Goal: Obtain resource: Obtain resource

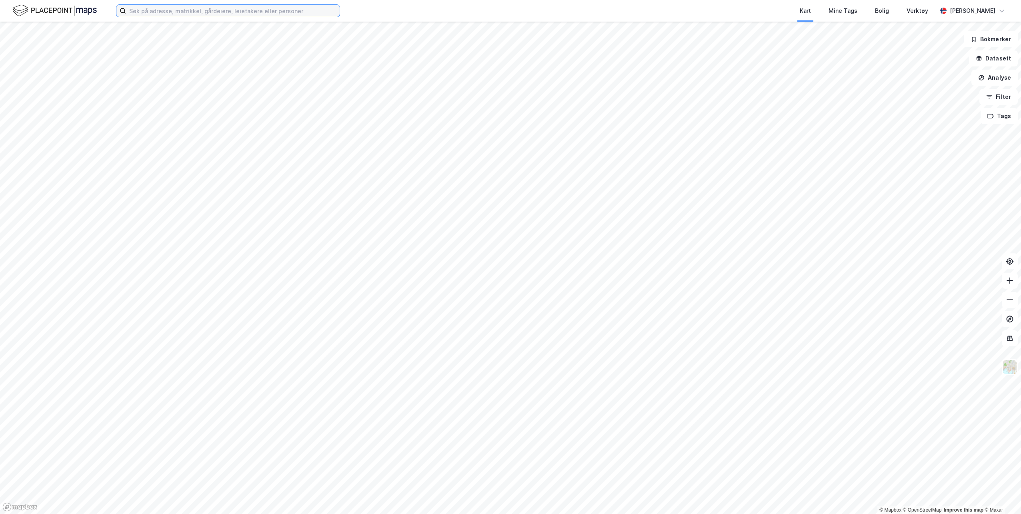
click at [187, 13] on input at bounding box center [233, 11] width 214 height 12
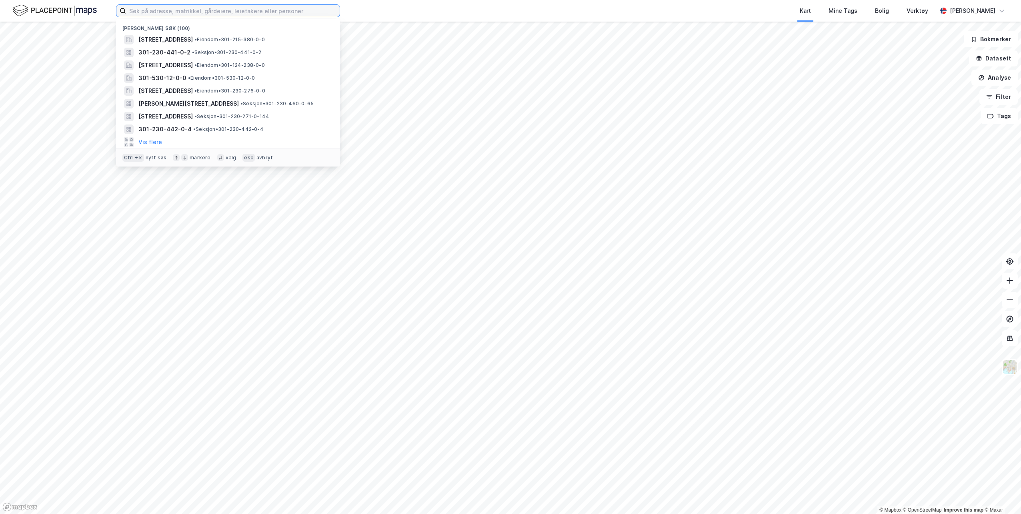
click at [190, 10] on input at bounding box center [233, 11] width 214 height 12
click at [269, 9] on input at bounding box center [233, 11] width 214 height 12
click at [191, 10] on input "0301" at bounding box center [228, 11] width 204 height 12
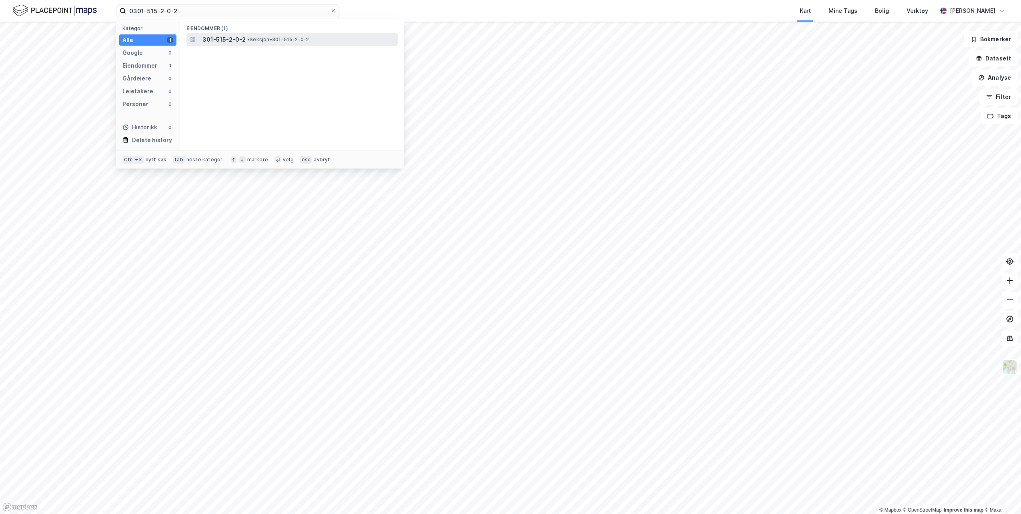
click at [251, 37] on span "• Seksjon • 301-515-2-0-2" at bounding box center [278, 39] width 62 height 6
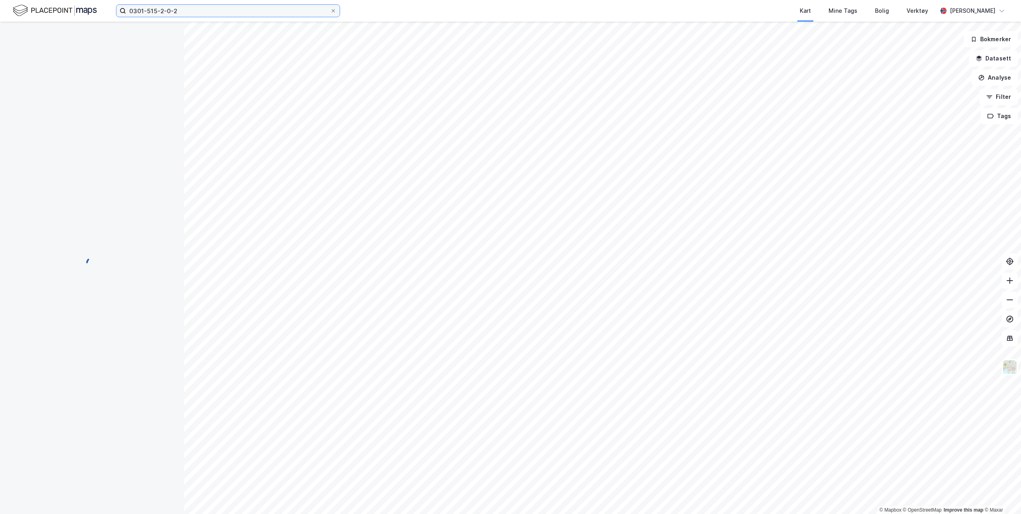
click at [192, 10] on input "0301-515-2-0-2" at bounding box center [228, 11] width 204 height 12
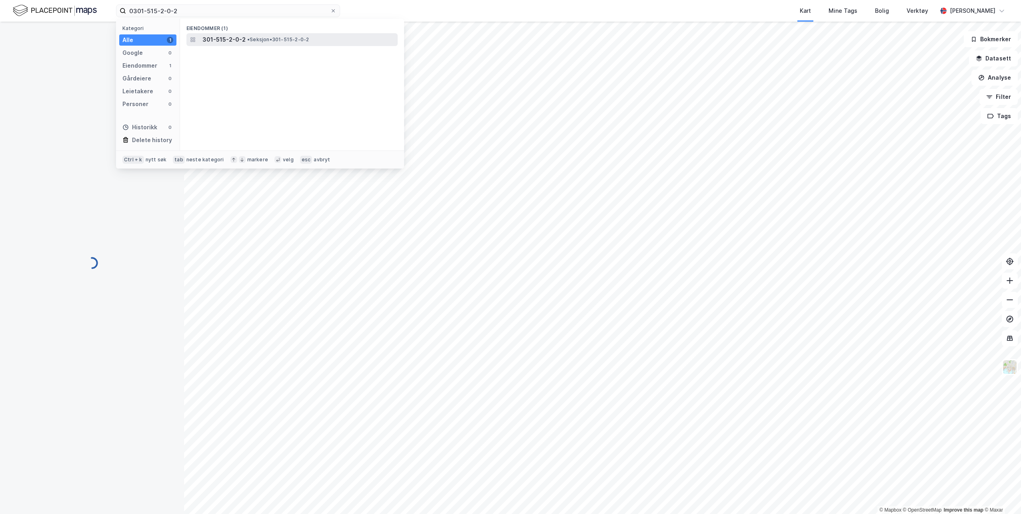
click at [251, 38] on span "• Seksjon • 301-515-2-0-2" at bounding box center [278, 39] width 62 height 6
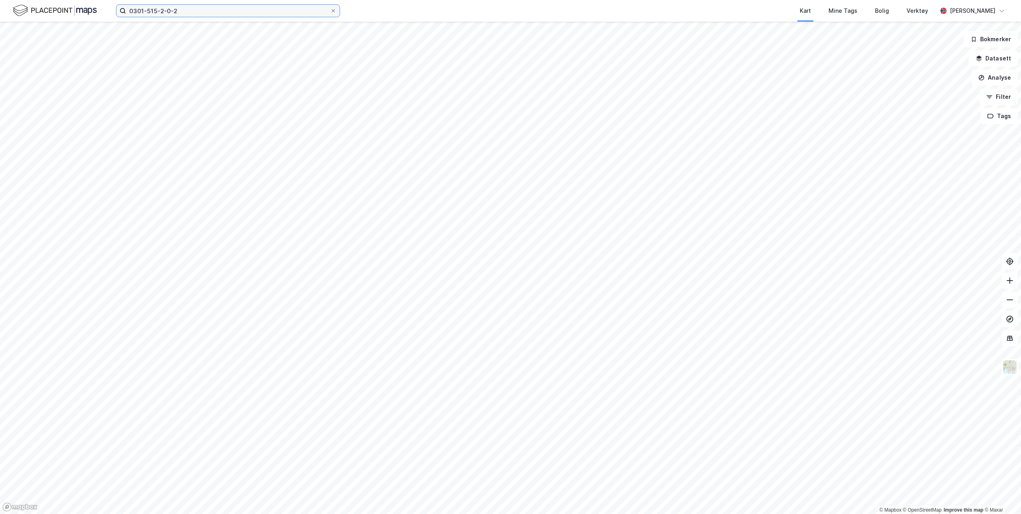
click at [190, 10] on input "0301-515-2-0-2" at bounding box center [228, 11] width 204 height 12
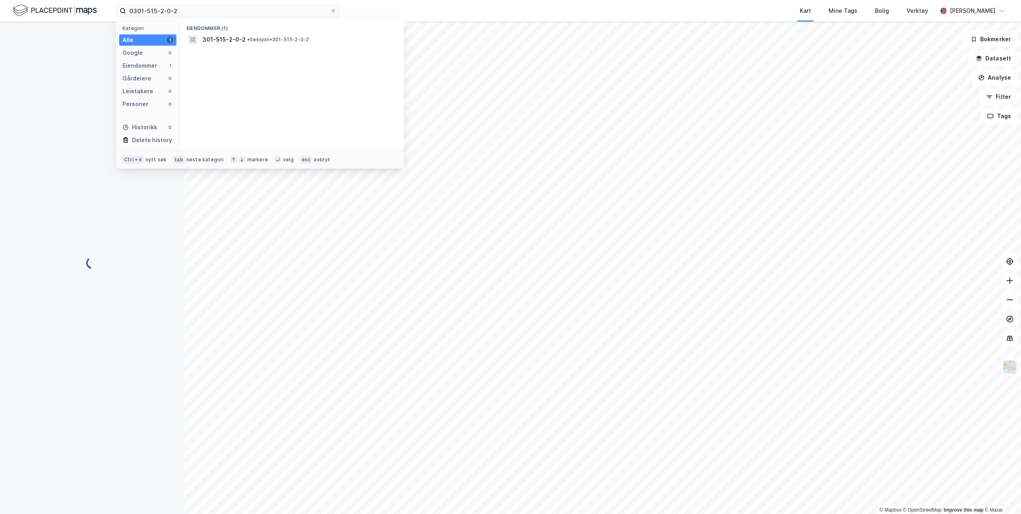
click at [137, 273] on div at bounding box center [92, 263] width 165 height 483
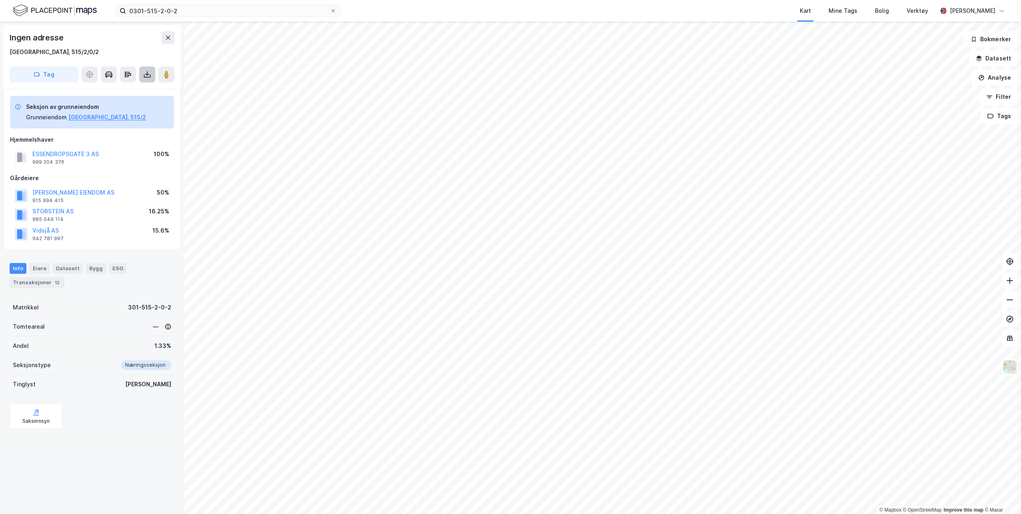
click at [148, 73] on icon at bounding box center [147, 74] width 8 height 8
click at [119, 88] on div "Last ned grunnbok" at bounding box center [107, 90] width 46 height 6
click at [99, 106] on div "Last ned matrikkelrapport" at bounding box center [117, 103] width 66 height 6
click at [80, 103] on icon at bounding box center [78, 103] width 3 height 2
click at [184, 9] on input "0301-515-2-0-2" at bounding box center [228, 11] width 204 height 12
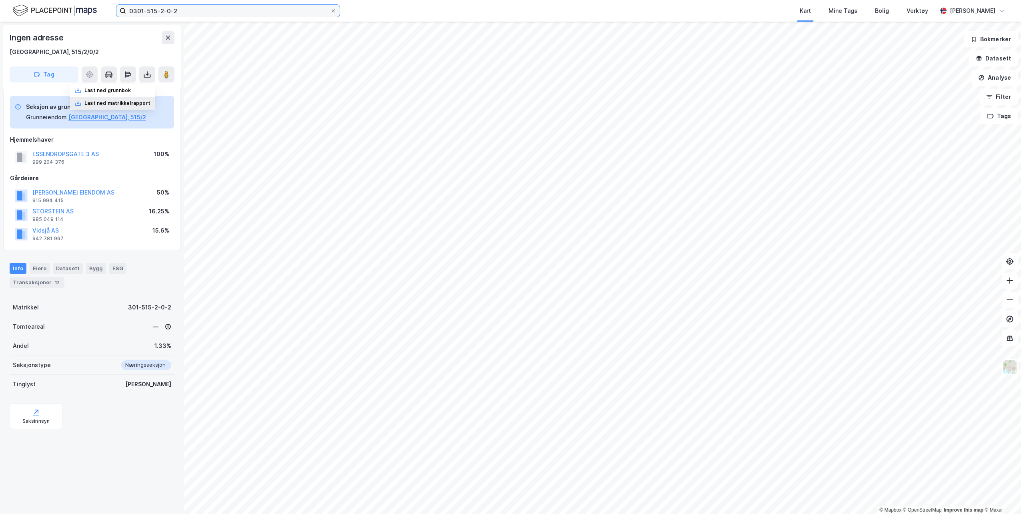
click at [184, 11] on input "0301-515-2-0-2" at bounding box center [228, 11] width 204 height 12
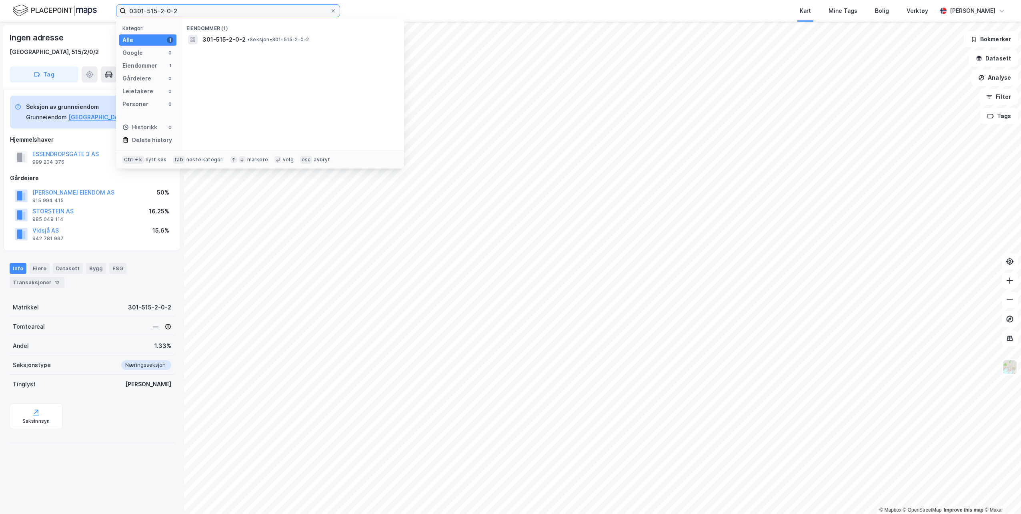
click at [197, 11] on input "0301-515-2-0-2" at bounding box center [228, 11] width 204 height 12
click at [187, 14] on input "0301-515-2-0-2" at bounding box center [228, 11] width 204 height 12
click at [182, 13] on input "0301-515-2-0-2" at bounding box center [228, 11] width 204 height 12
click at [181, 11] on input "0301-515-2-0-2" at bounding box center [228, 11] width 204 height 12
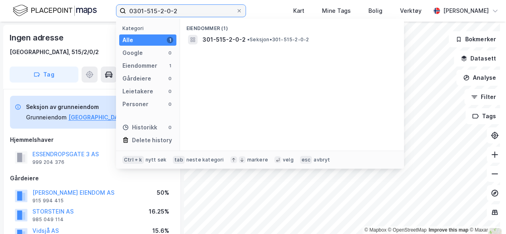
click at [125, 4] on div "0301-515-2-0-2 Kategori Alle 1 Google 0 Eiendommer 1 Gårdeiere 0 Leietakere 0 P…" at bounding box center [253, 11] width 506 height 22
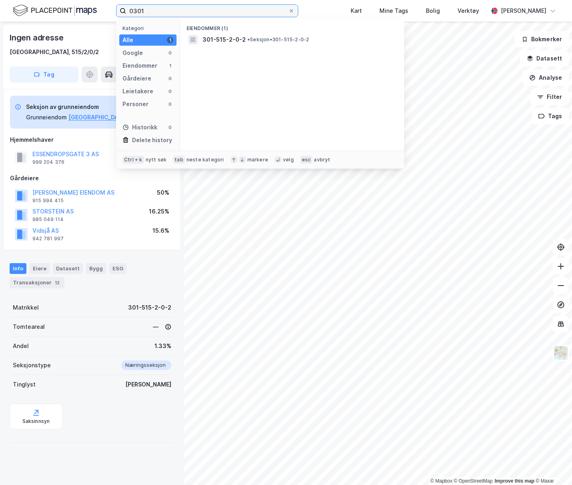
click at [183, 11] on input "0301" at bounding box center [207, 11] width 162 height 12
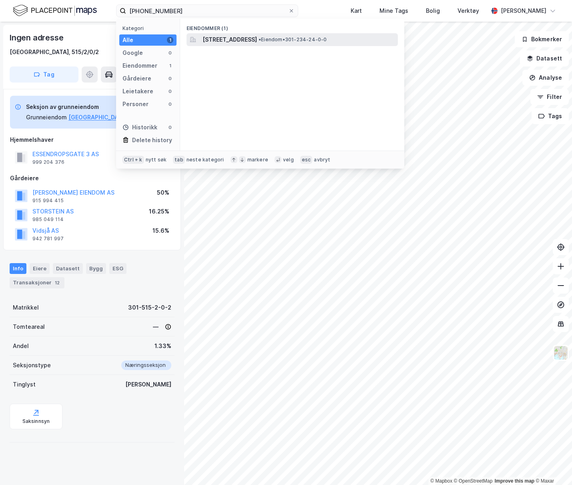
click at [257, 43] on span "[STREET_ADDRESS]" at bounding box center [229, 40] width 54 height 10
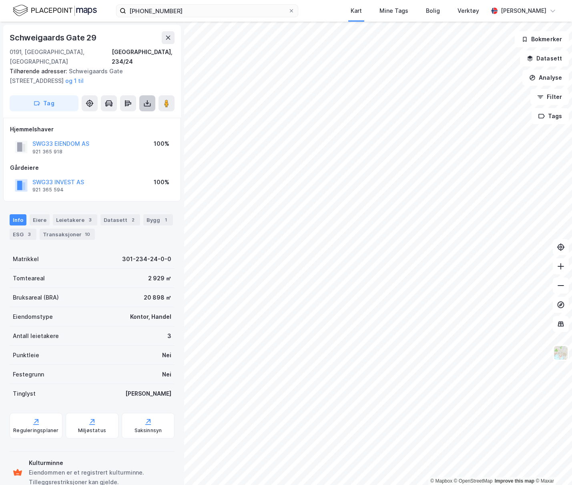
click at [146, 99] on icon at bounding box center [147, 103] width 8 height 8
click at [105, 129] on div "Last ned matrikkelrapport" at bounding box center [117, 132] width 66 height 6
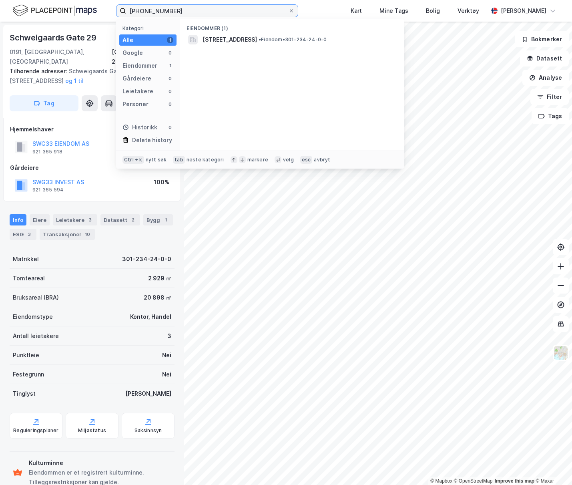
click at [171, 12] on input "[PHONE_NUMBER]" at bounding box center [207, 11] width 162 height 12
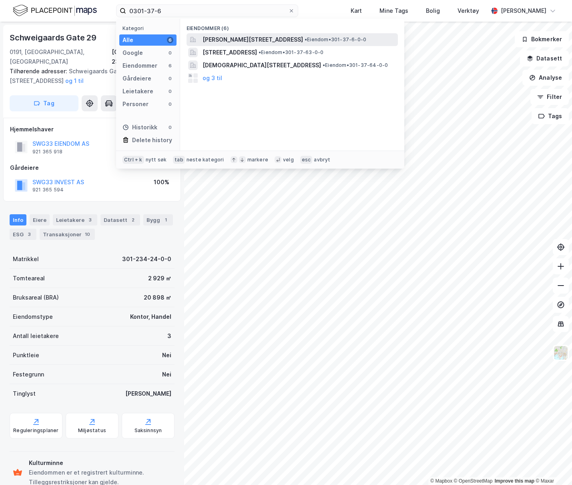
click at [259, 35] on span "[PERSON_NAME][STREET_ADDRESS]" at bounding box center [252, 40] width 100 height 10
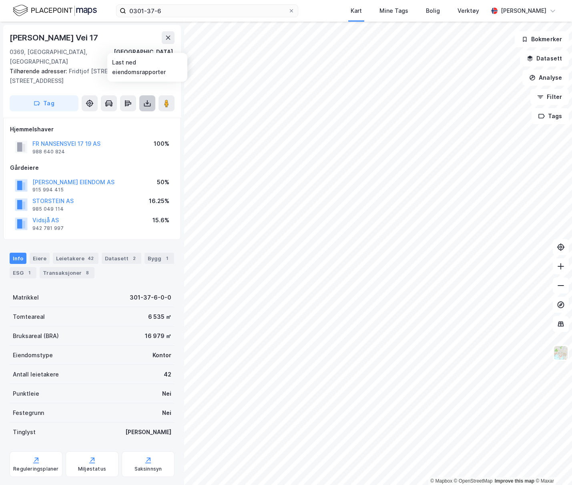
click at [147, 100] on icon at bounding box center [147, 102] width 1 height 4
click at [80, 132] on icon at bounding box center [78, 133] width 6 height 3
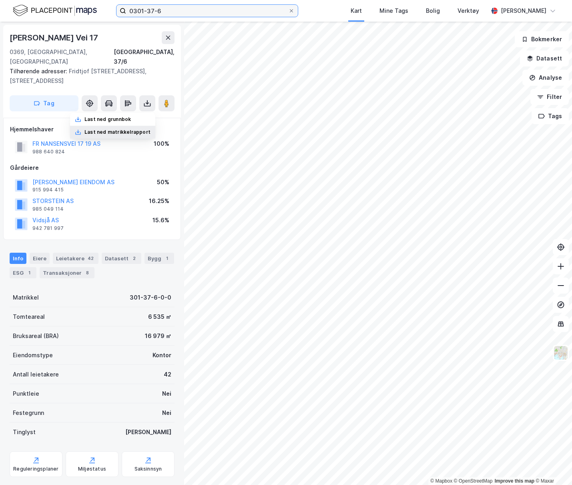
click at [175, 12] on input "0301-37-6" at bounding box center [207, 11] width 162 height 12
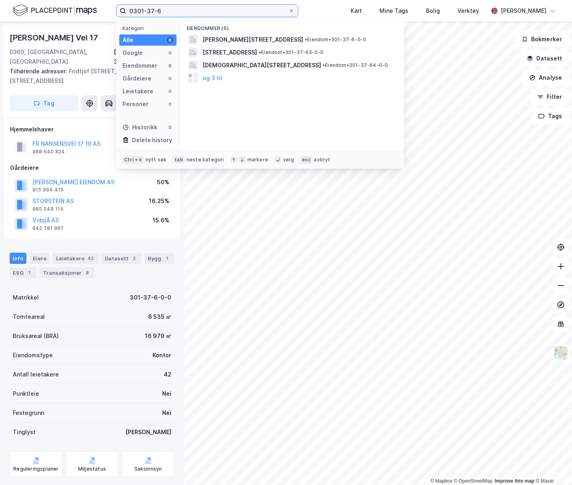
click at [198, 13] on input "0301-37-6" at bounding box center [207, 11] width 162 height 12
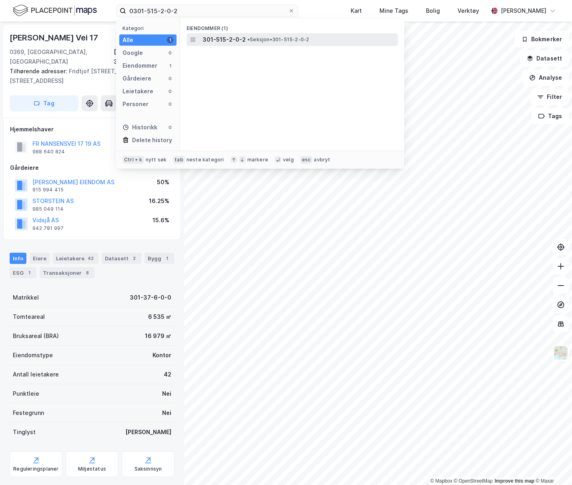
click at [247, 38] on span "•" at bounding box center [248, 39] width 2 height 6
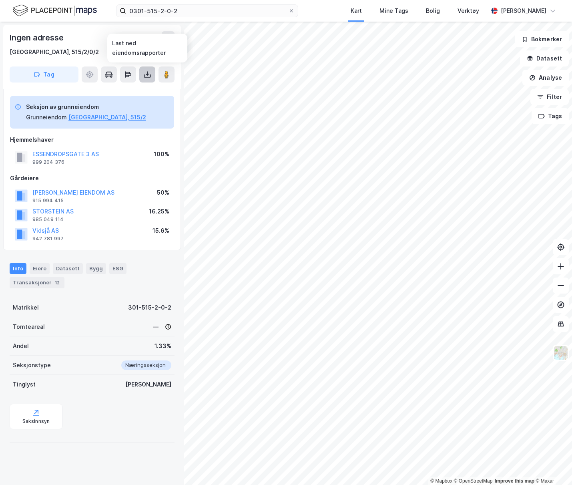
click at [147, 74] on icon at bounding box center [147, 75] width 3 height 2
click at [79, 102] on icon at bounding box center [78, 103] width 6 height 6
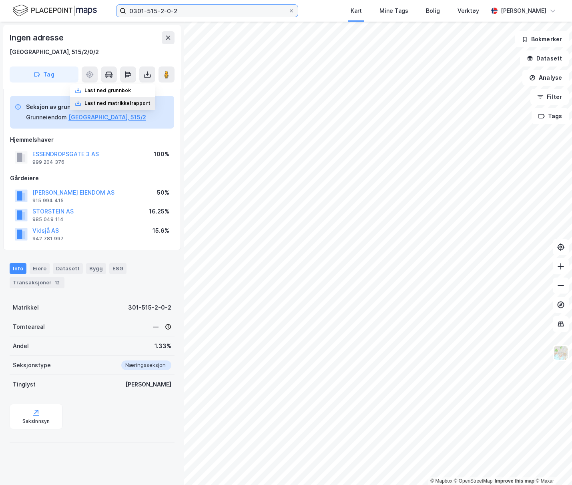
click at [176, 12] on input "0301-515-2-0-2" at bounding box center [207, 11] width 162 height 12
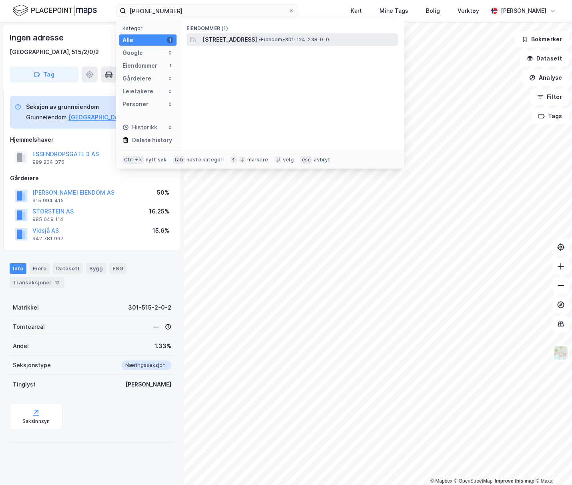
click at [257, 40] on span "[STREET_ADDRESS]" at bounding box center [229, 40] width 54 height 10
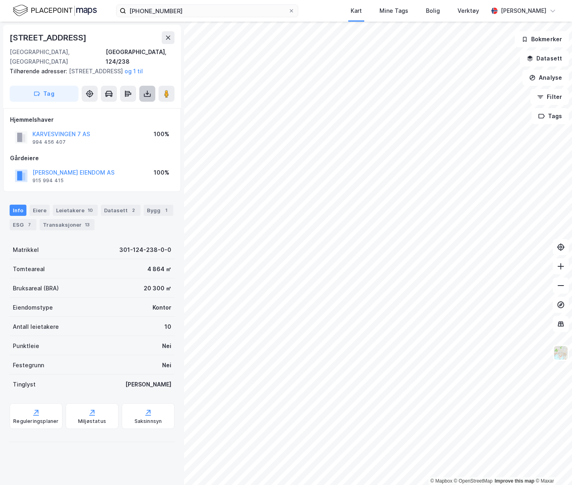
click at [148, 94] on icon at bounding box center [147, 94] width 8 height 8
click at [80, 123] on icon at bounding box center [78, 123] width 3 height 2
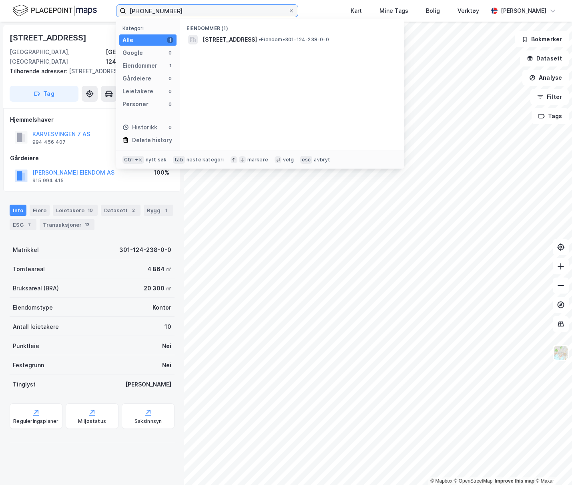
click at [175, 10] on input "[PHONE_NUMBER]" at bounding box center [207, 11] width 162 height 12
click at [173, 12] on input "[PHONE_NUMBER]" at bounding box center [207, 11] width 162 height 12
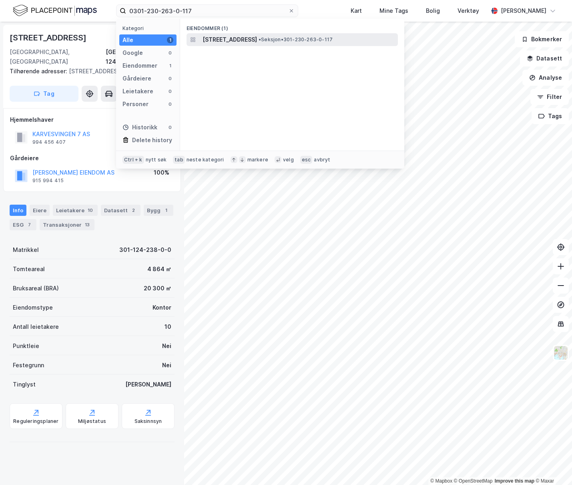
click at [222, 40] on span "[STREET_ADDRESS]" at bounding box center [229, 40] width 54 height 10
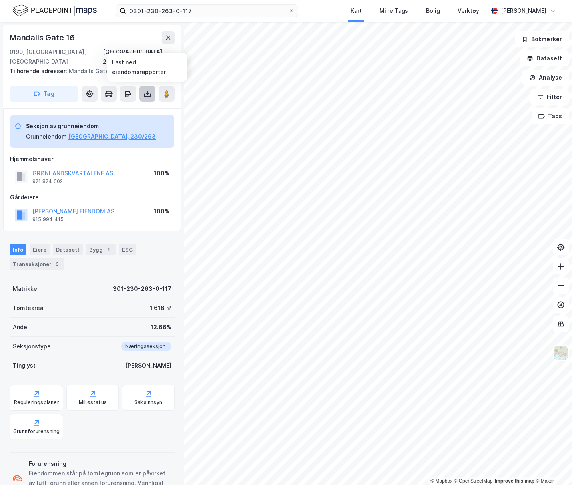
click at [148, 95] on icon at bounding box center [147, 94] width 8 height 8
click at [80, 122] on icon at bounding box center [78, 123] width 3 height 2
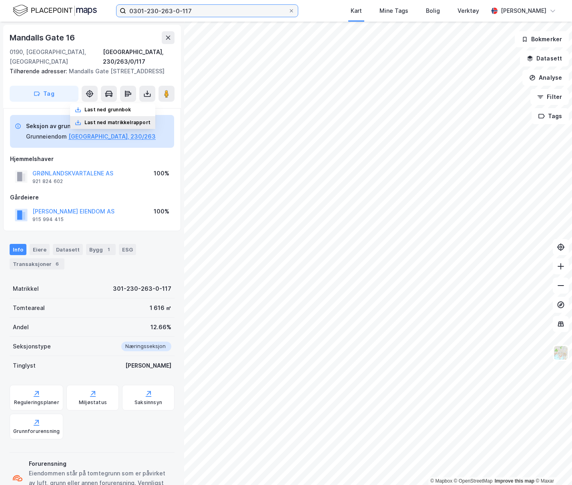
click at [192, 11] on input "0301-230-263-0-117" at bounding box center [207, 11] width 162 height 12
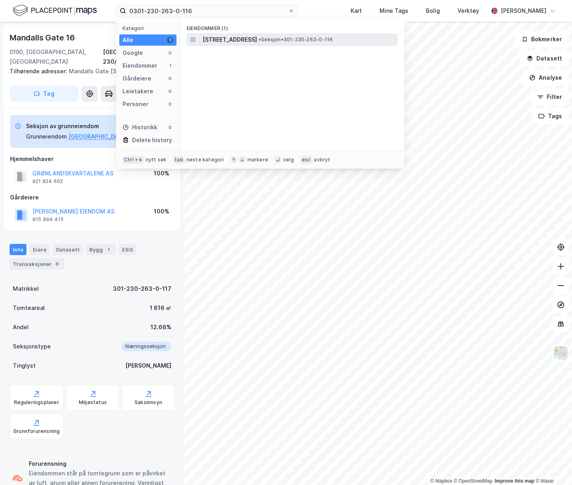
click at [238, 37] on span "[STREET_ADDRESS]" at bounding box center [229, 40] width 54 height 10
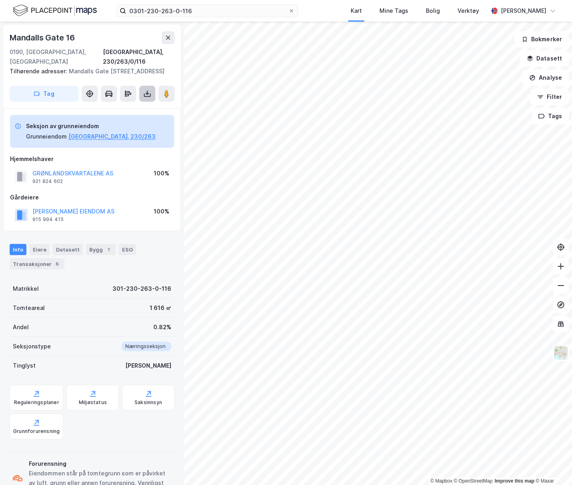
click at [142, 94] on button at bounding box center [147, 94] width 16 height 16
click at [90, 120] on div "Last ned matrikkelrapport" at bounding box center [117, 122] width 66 height 6
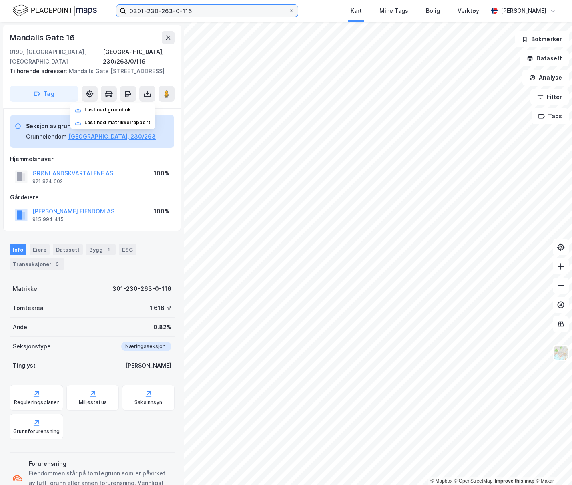
click at [202, 13] on input "0301-230-263-0-116" at bounding box center [207, 11] width 162 height 12
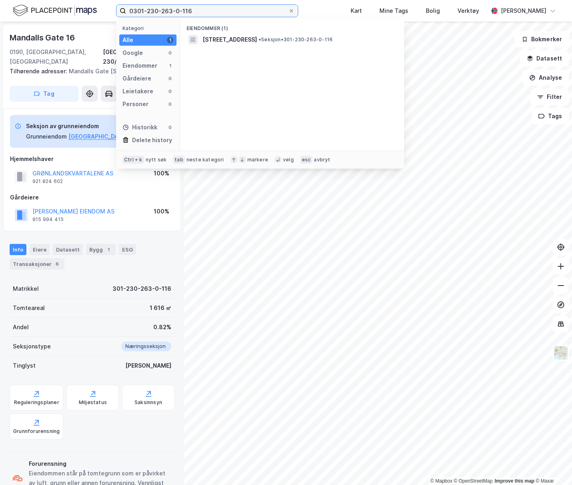
click at [192, 12] on input "0301-230-263-0-116" at bounding box center [207, 11] width 162 height 12
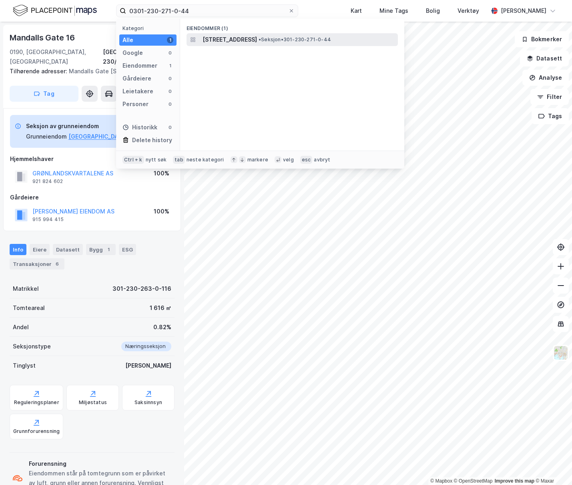
click at [257, 41] on span "[STREET_ADDRESS]" at bounding box center [229, 40] width 54 height 10
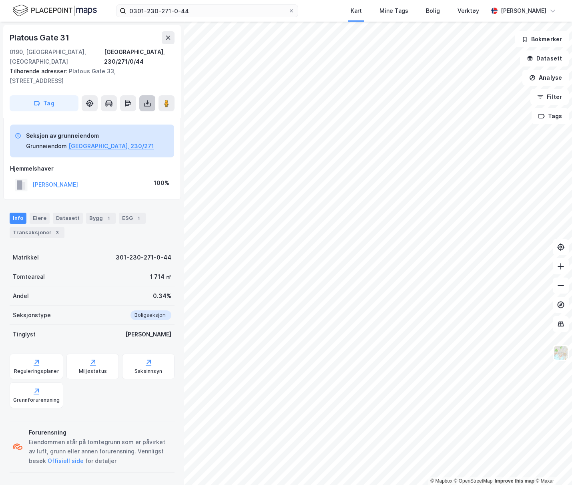
click at [144, 103] on icon at bounding box center [147, 104] width 7 height 3
click at [124, 129] on div "Last ned matrikkelrapport" at bounding box center [117, 132] width 66 height 6
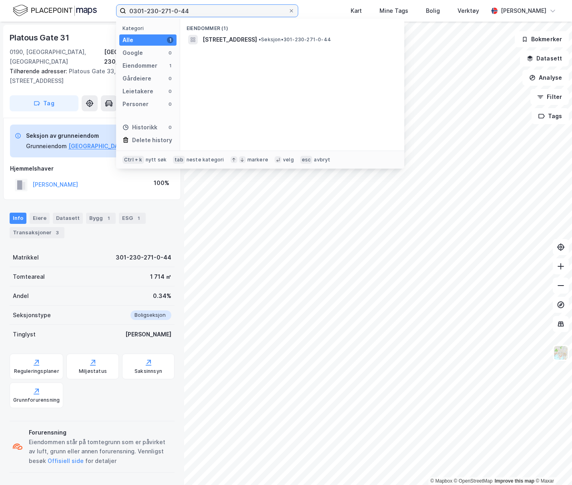
click at [188, 10] on input "0301-230-271-0-44" at bounding box center [207, 11] width 162 height 12
click at [189, 10] on input "0301-230-271-0-44" at bounding box center [207, 11] width 162 height 12
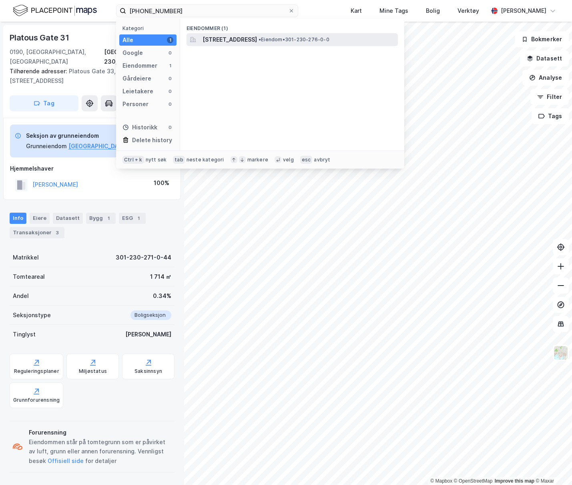
click at [254, 38] on span "[STREET_ADDRESS]" at bounding box center [229, 40] width 54 height 10
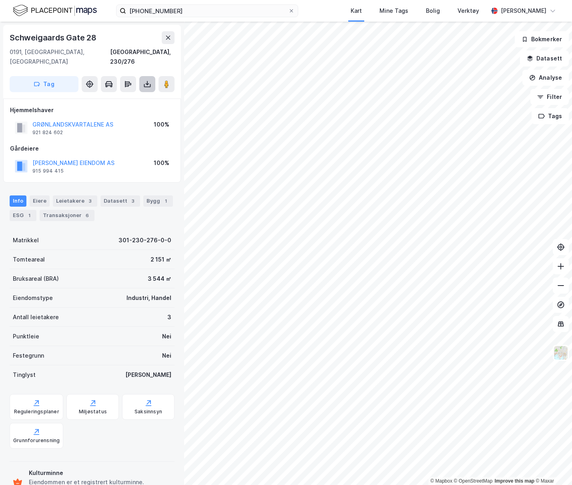
click at [146, 80] on icon at bounding box center [147, 84] width 8 height 8
click at [118, 110] on div "Last ned matrikkelrapport" at bounding box center [117, 113] width 66 height 6
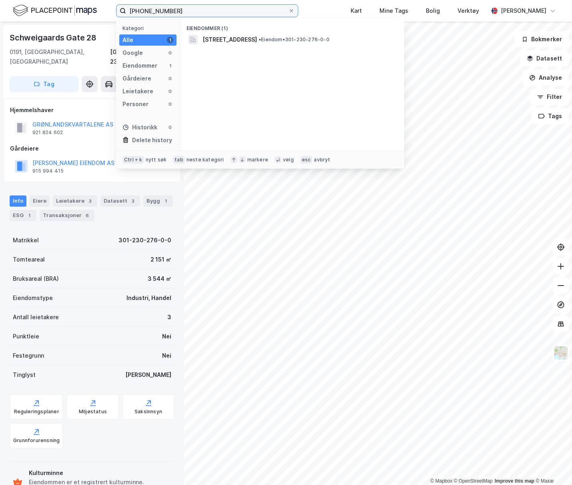
drag, startPoint x: 173, startPoint y: 12, endPoint x: 148, endPoint y: 8, distance: 25.5
click at [148, 8] on input "[PHONE_NUMBER]" at bounding box center [207, 11] width 162 height 12
click at [147, 10] on input "0301-440-0-1" at bounding box center [207, 11] width 162 height 12
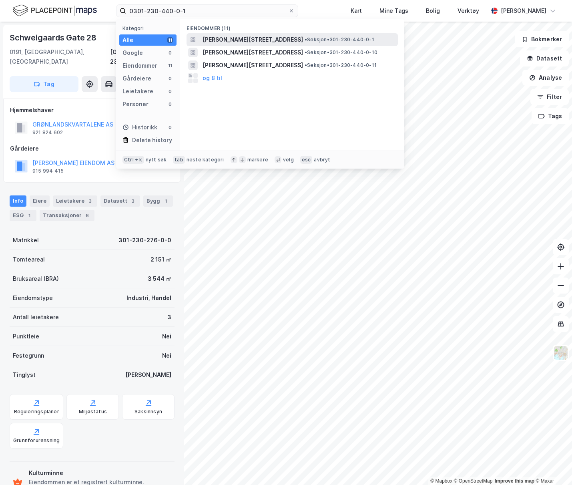
click at [303, 36] on span "[PERSON_NAME][STREET_ADDRESS]" at bounding box center [252, 40] width 100 height 10
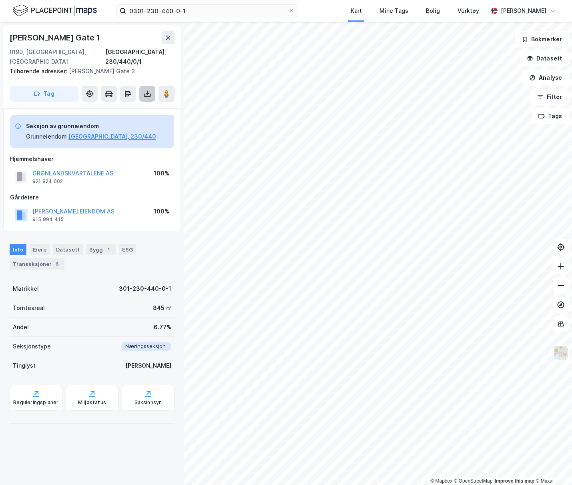
click at [148, 90] on icon at bounding box center [147, 94] width 8 height 8
click at [116, 119] on div "Last ned matrikkelrapport" at bounding box center [117, 122] width 66 height 6
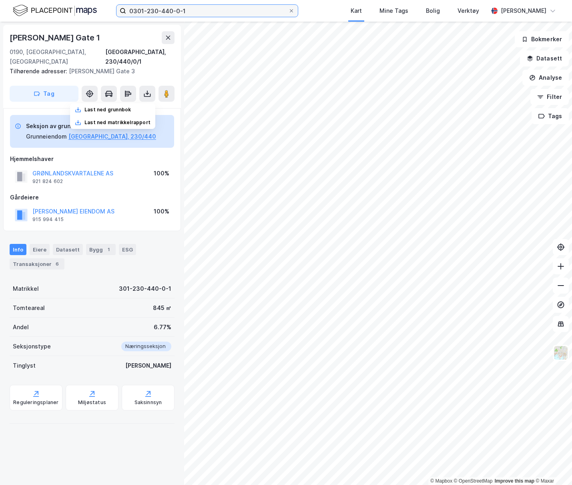
click at [188, 11] on input "0301-230-440-0-1" at bounding box center [207, 11] width 162 height 12
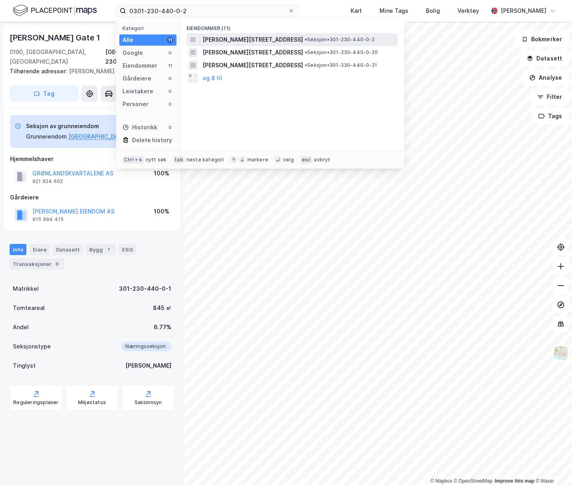
click at [286, 38] on span "[PERSON_NAME][STREET_ADDRESS]" at bounding box center [252, 40] width 100 height 10
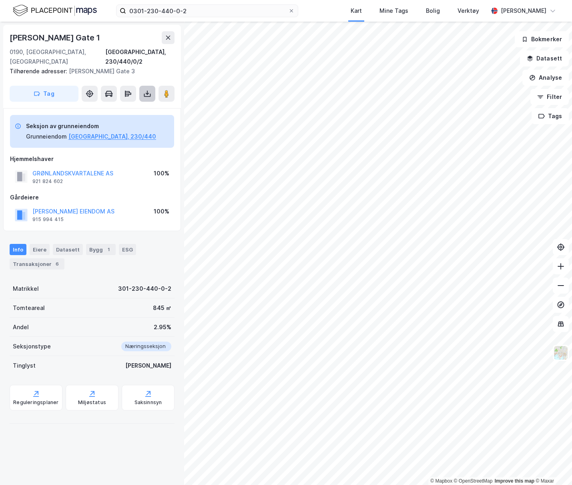
click at [148, 90] on button at bounding box center [147, 94] width 16 height 16
click at [130, 119] on div "Last ned matrikkelrapport" at bounding box center [117, 122] width 66 height 6
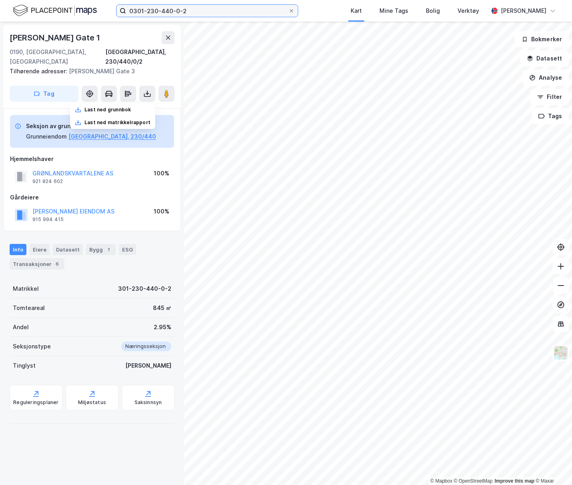
click at [185, 11] on input "0301-230-440-0-2" at bounding box center [207, 11] width 162 height 12
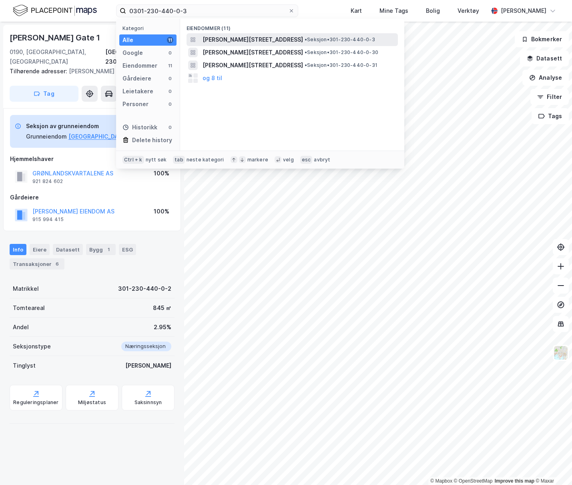
click at [250, 38] on span "[PERSON_NAME][STREET_ADDRESS]" at bounding box center [252, 40] width 100 height 10
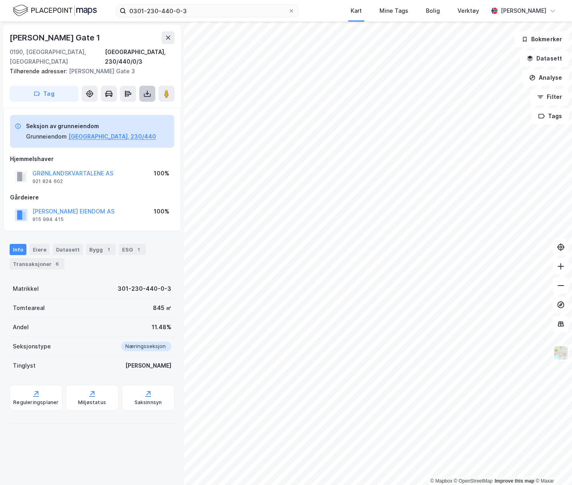
click at [146, 89] on button at bounding box center [147, 94] width 16 height 16
click at [81, 119] on icon at bounding box center [78, 122] width 6 height 6
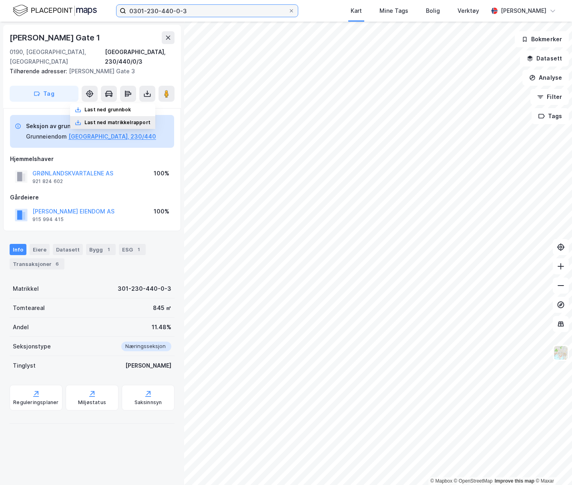
click at [169, 11] on input "0301-230-440-0-3" at bounding box center [207, 11] width 162 height 12
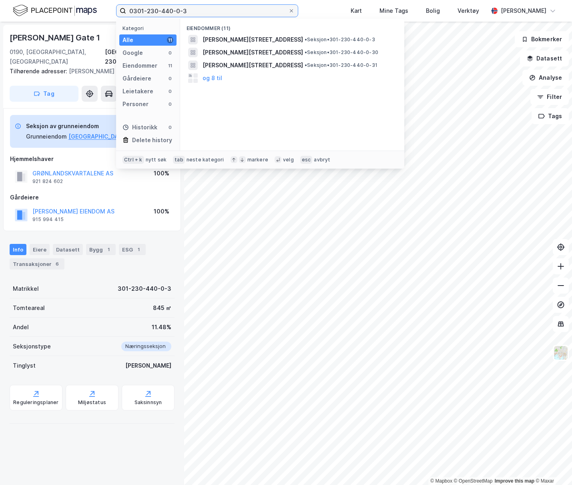
drag, startPoint x: 179, startPoint y: 10, endPoint x: 201, endPoint y: 10, distance: 22.4
click at [201, 10] on input "0301-230-440-0-3" at bounding box center [207, 11] width 162 height 12
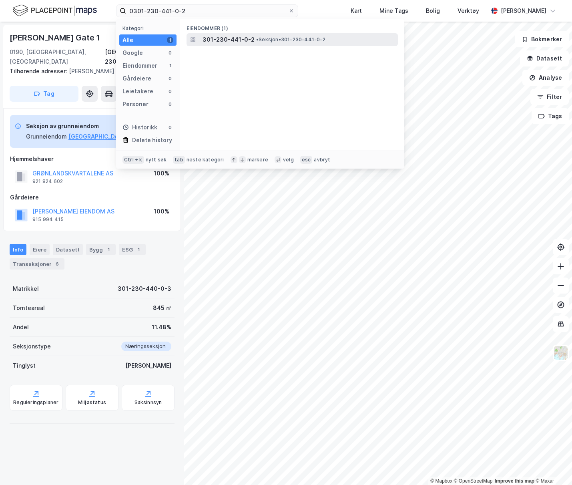
click at [249, 40] on span "301-230-441-0-2" at bounding box center [228, 40] width 52 height 10
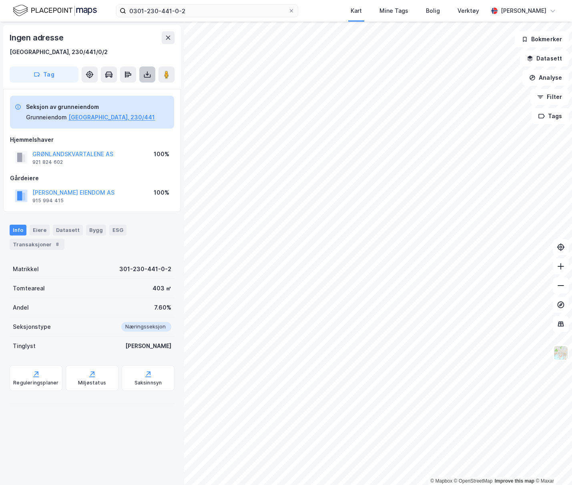
click at [151, 73] on button at bounding box center [147, 74] width 16 height 16
click at [127, 104] on div "Last ned matrikkelrapport" at bounding box center [117, 103] width 66 height 6
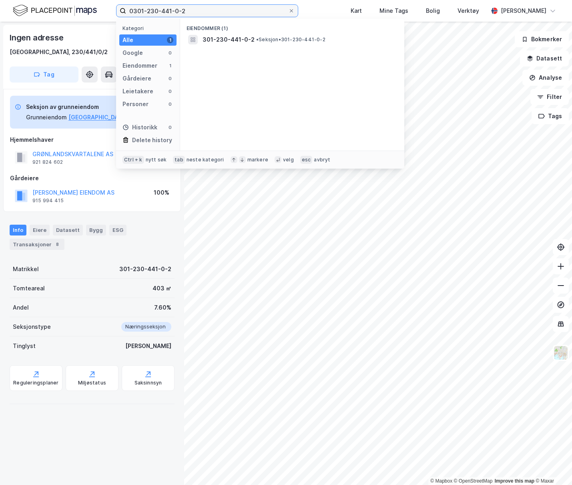
click at [170, 11] on input "0301-230-441-0-2" at bounding box center [207, 11] width 162 height 12
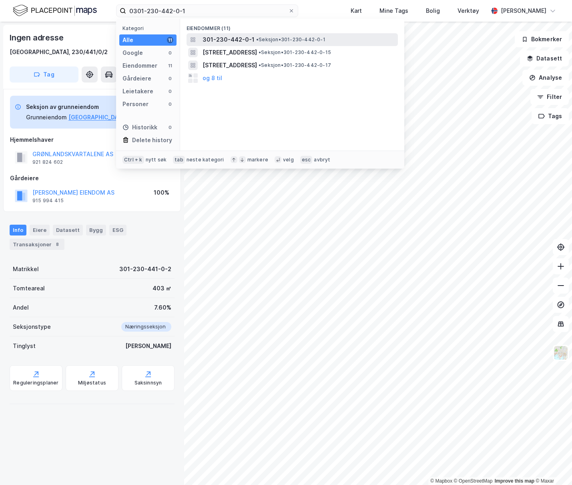
click at [308, 36] on span "• Seksjon • 301-230-442-0-1" at bounding box center [290, 39] width 69 height 6
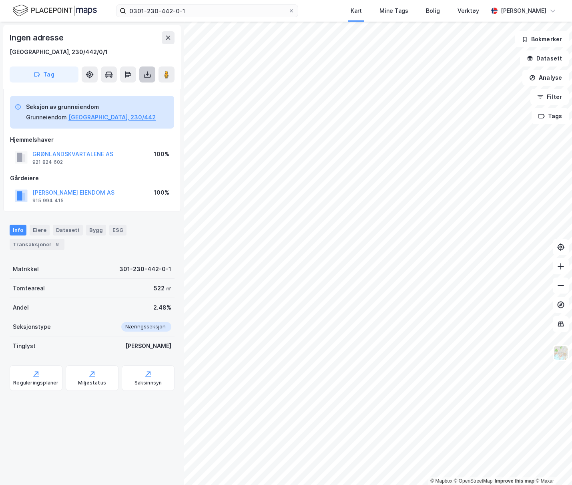
click at [151, 76] on button at bounding box center [147, 74] width 16 height 16
click at [120, 101] on div "Last ned matrikkelrapport" at bounding box center [117, 103] width 66 height 6
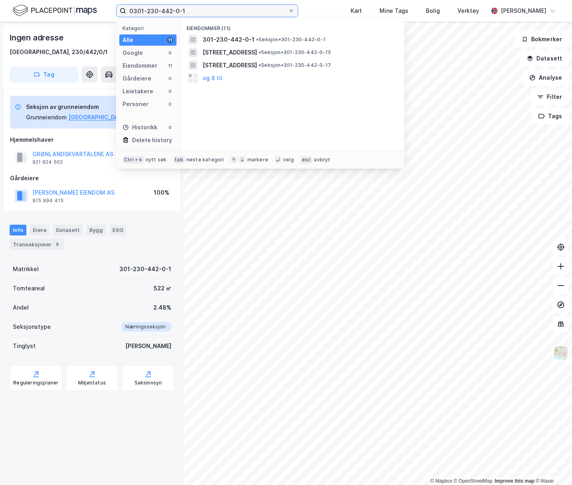
click at [185, 12] on input "0301-230-442-0-1" at bounding box center [207, 11] width 162 height 12
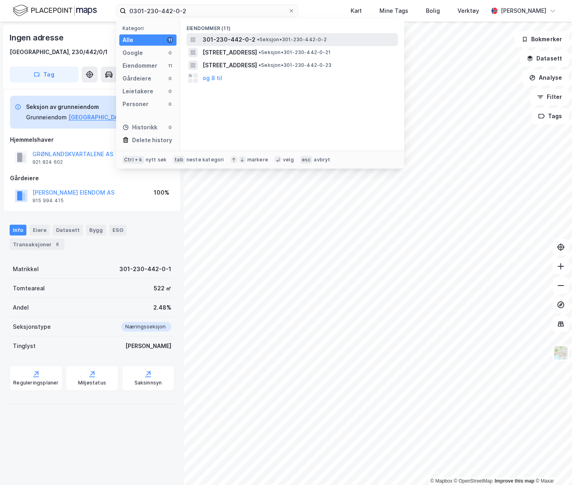
click at [236, 40] on span "301-230-442-0-2" at bounding box center [228, 40] width 53 height 10
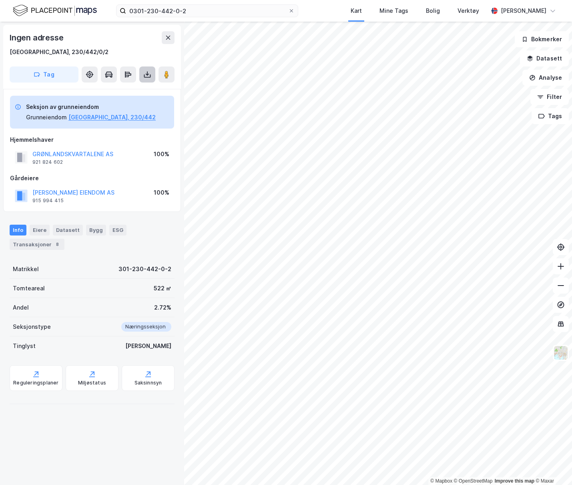
click at [146, 77] on icon at bounding box center [147, 75] width 7 height 3
click at [132, 100] on div "Last ned matrikkelrapport" at bounding box center [117, 103] width 66 height 6
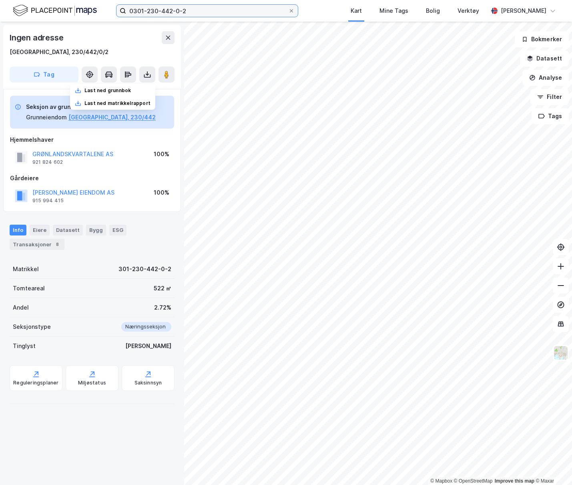
click at [184, 9] on input "0301-230-442-0-2" at bounding box center [207, 11] width 162 height 12
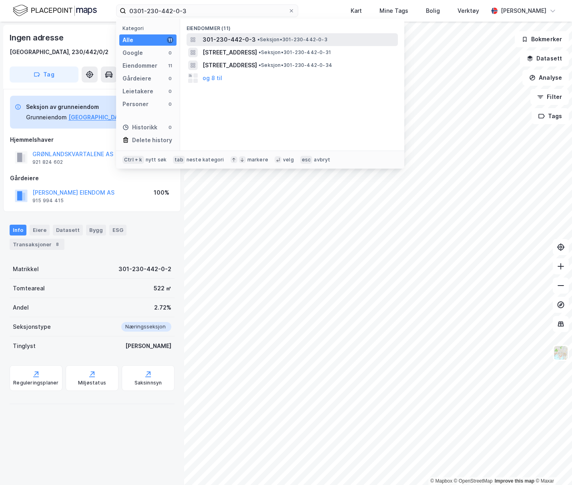
click at [271, 41] on span "• Seksjon • 301-230-442-0-3" at bounding box center [292, 39] width 70 height 6
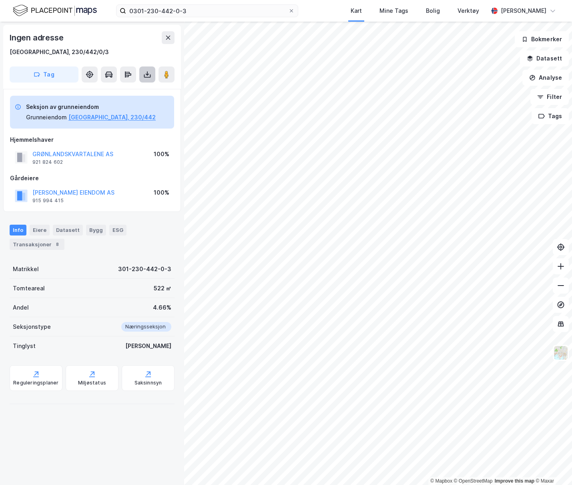
click at [148, 77] on icon at bounding box center [147, 75] width 7 height 3
click at [95, 102] on div "Last ned matrikkelrapport" at bounding box center [117, 103] width 66 height 6
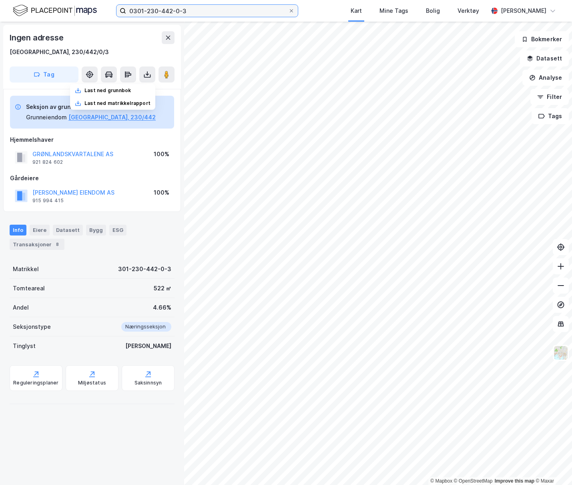
click at [187, 6] on input "0301-230-442-0-3" at bounding box center [207, 11] width 162 height 12
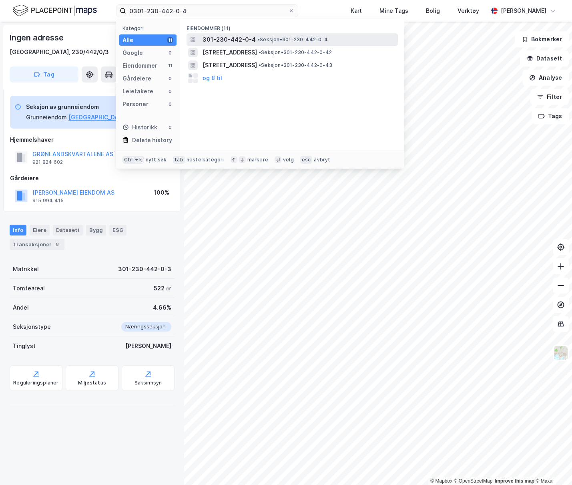
click at [257, 39] on span "•" at bounding box center [258, 39] width 2 height 6
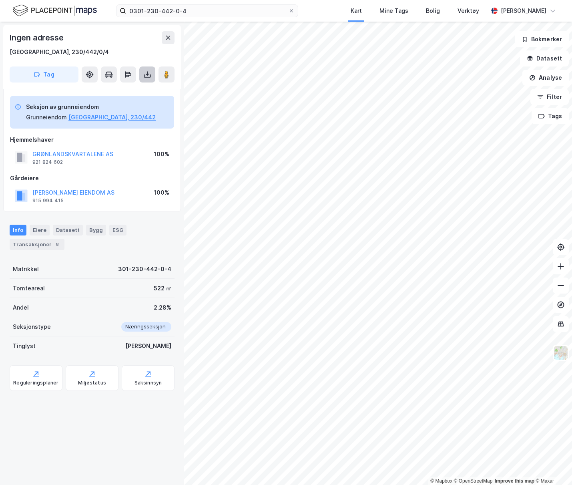
click at [148, 80] on button at bounding box center [147, 74] width 16 height 16
click at [124, 100] on div "Last ned matrikkelrapport" at bounding box center [117, 103] width 66 height 6
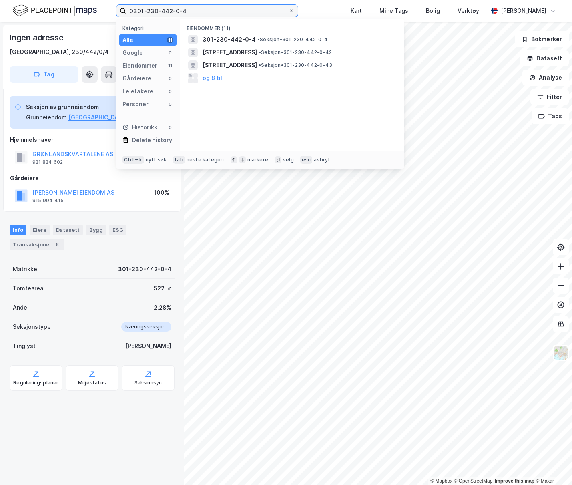
drag, startPoint x: 164, startPoint y: 9, endPoint x: 203, endPoint y: 10, distance: 38.4
click at [203, 10] on input "0301-230-442-0-4" at bounding box center [207, 11] width 162 height 12
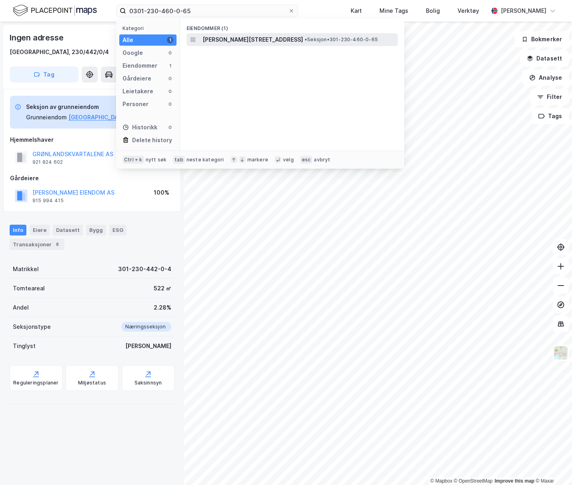
click at [302, 38] on span "[PERSON_NAME][STREET_ADDRESS]" at bounding box center [252, 40] width 100 height 10
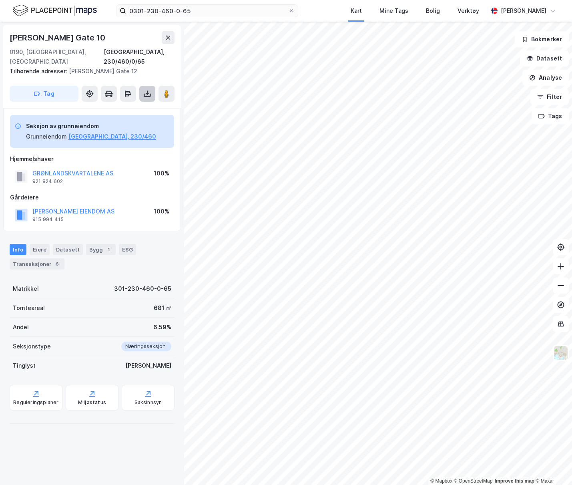
click at [148, 94] on icon at bounding box center [147, 95] width 7 height 3
click at [136, 119] on div "Last ned matrikkelrapport" at bounding box center [117, 122] width 66 height 6
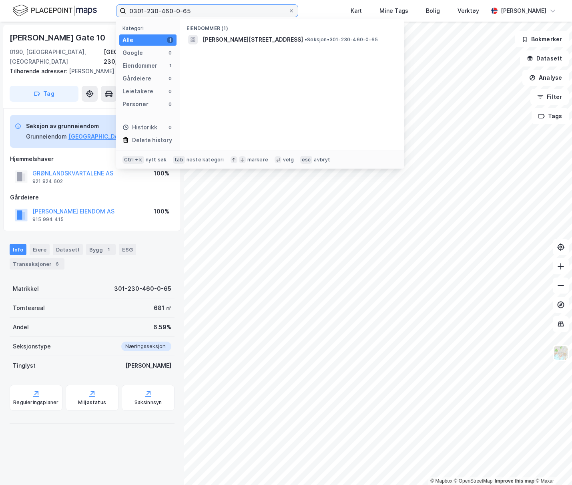
drag, startPoint x: 146, startPoint y: 11, endPoint x: 200, endPoint y: 15, distance: 53.8
click at [200, 15] on input "0301-230-460-0-65" at bounding box center [207, 11] width 162 height 12
type input "[PHONE_NUMBER]"
click at [290, 39] on span "• Eiendom • 301-530-12-0-0" at bounding box center [285, 39] width 67 height 6
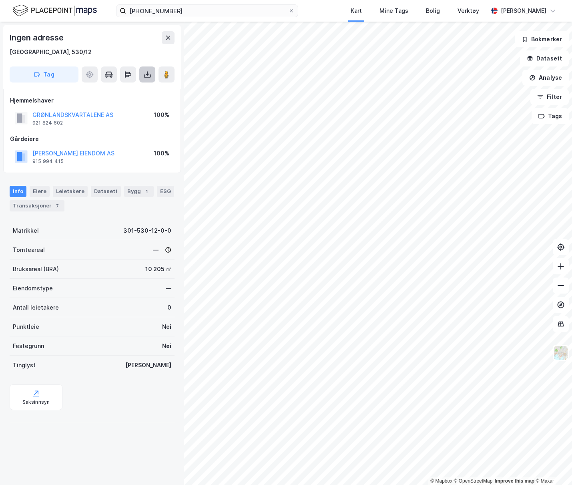
click at [145, 74] on icon at bounding box center [147, 74] width 8 height 8
click at [135, 102] on div "Last ned matrikkelrapport" at bounding box center [117, 103] width 66 height 6
